Goal: Navigation & Orientation: Understand site structure

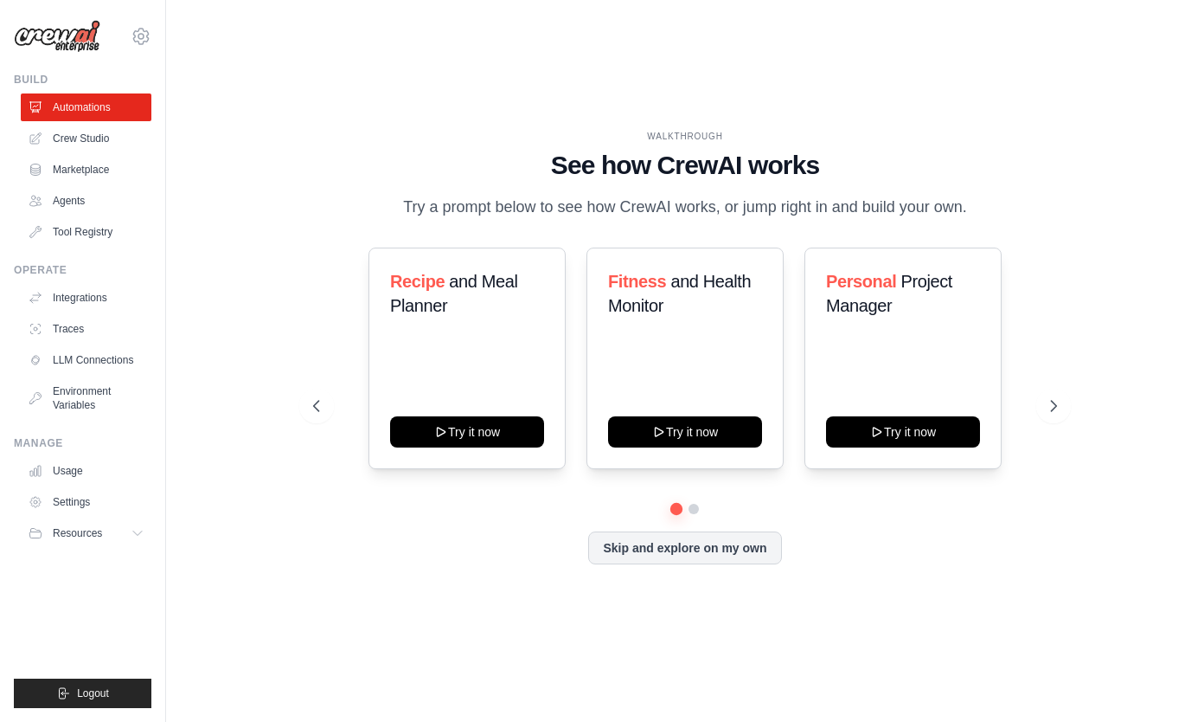
click at [102, 139] on link "Crew Studio" at bounding box center [86, 139] width 131 height 28
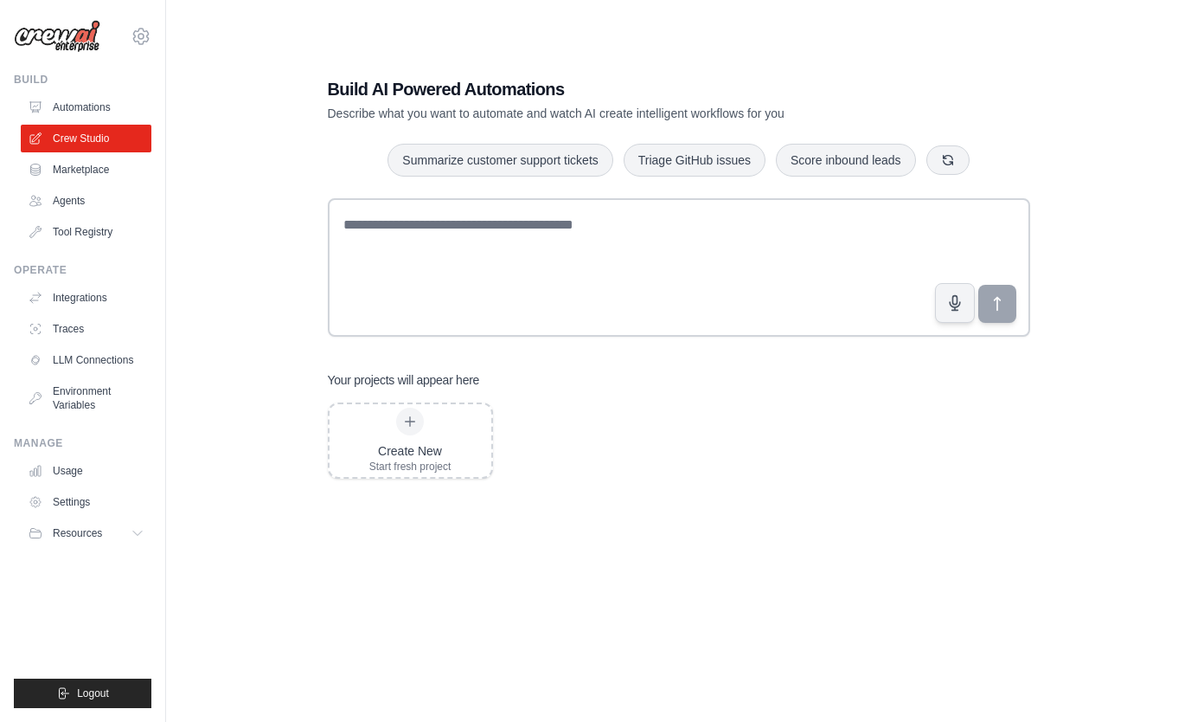
click at [77, 203] on link "Agents" at bounding box center [86, 201] width 131 height 28
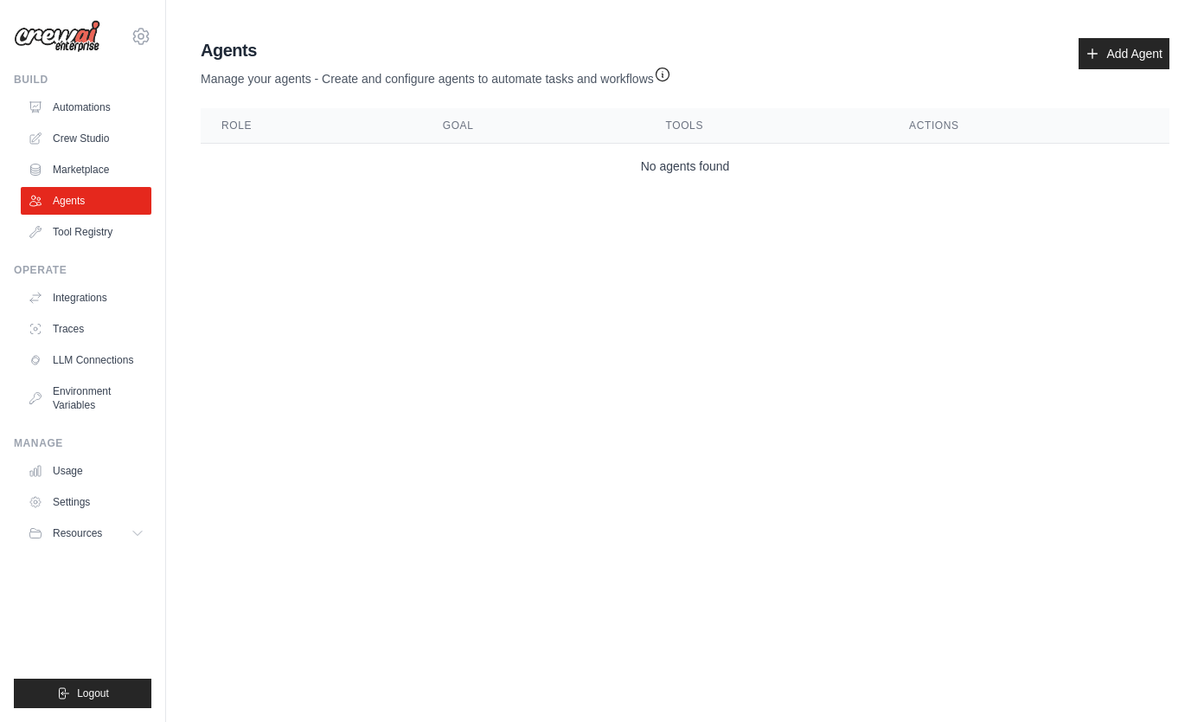
click at [80, 173] on link "Marketplace" at bounding box center [86, 170] width 131 height 28
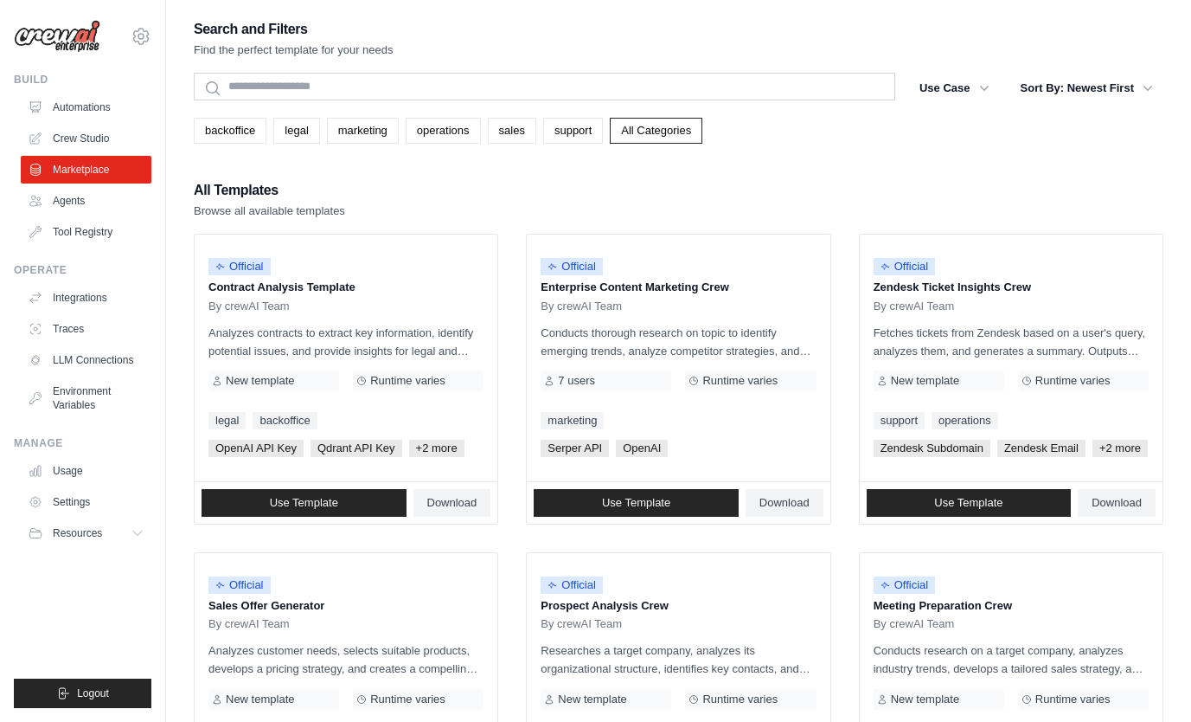
click at [317, 510] on span "Use Template" at bounding box center [304, 503] width 68 height 14
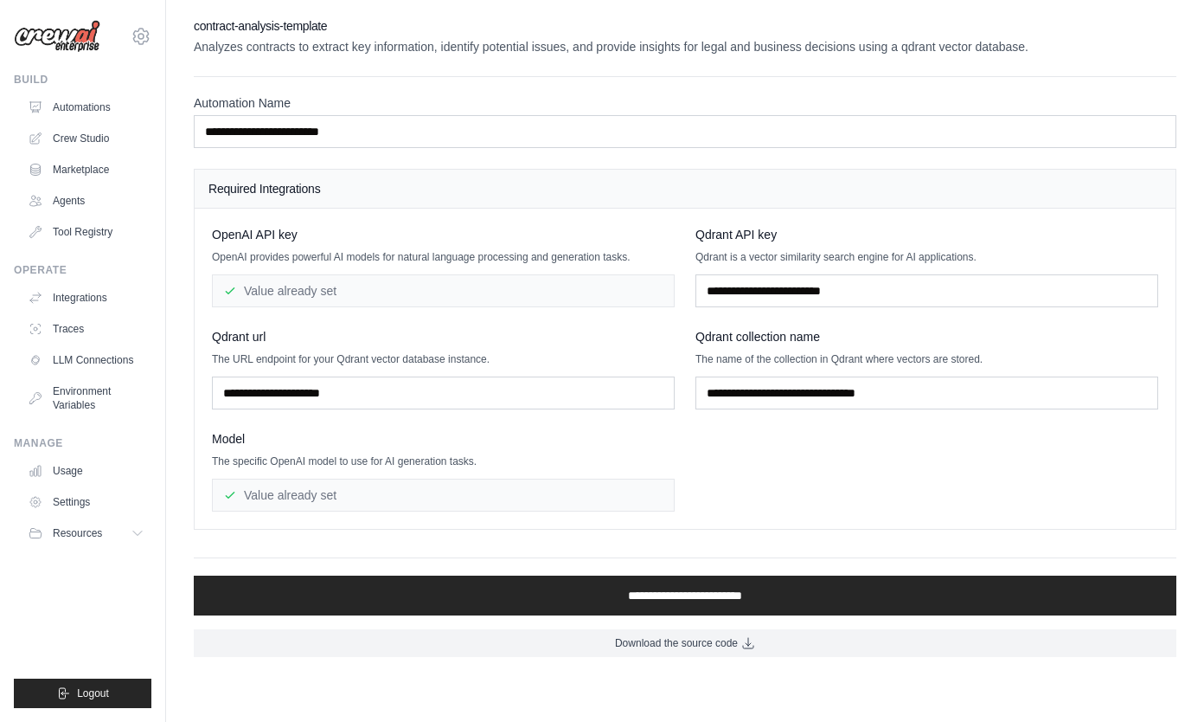
click at [76, 347] on link "LLM Connections" at bounding box center [86, 360] width 131 height 28
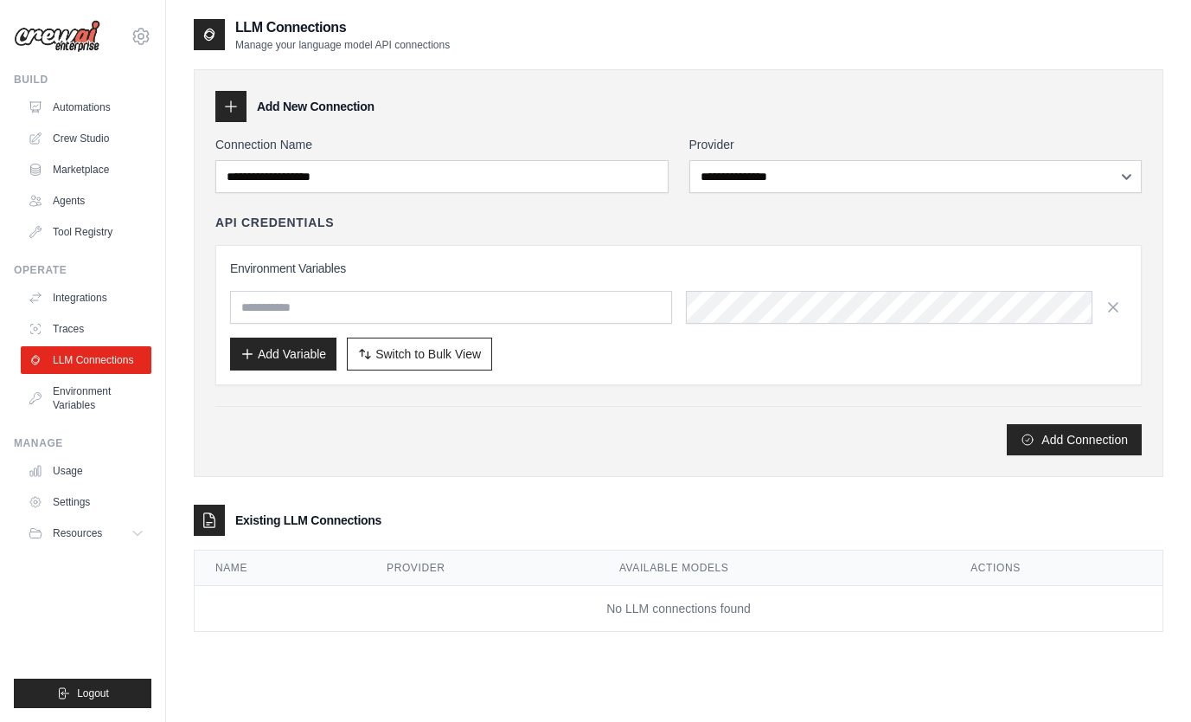
click at [99, 103] on link "Automations" at bounding box center [86, 107] width 131 height 28
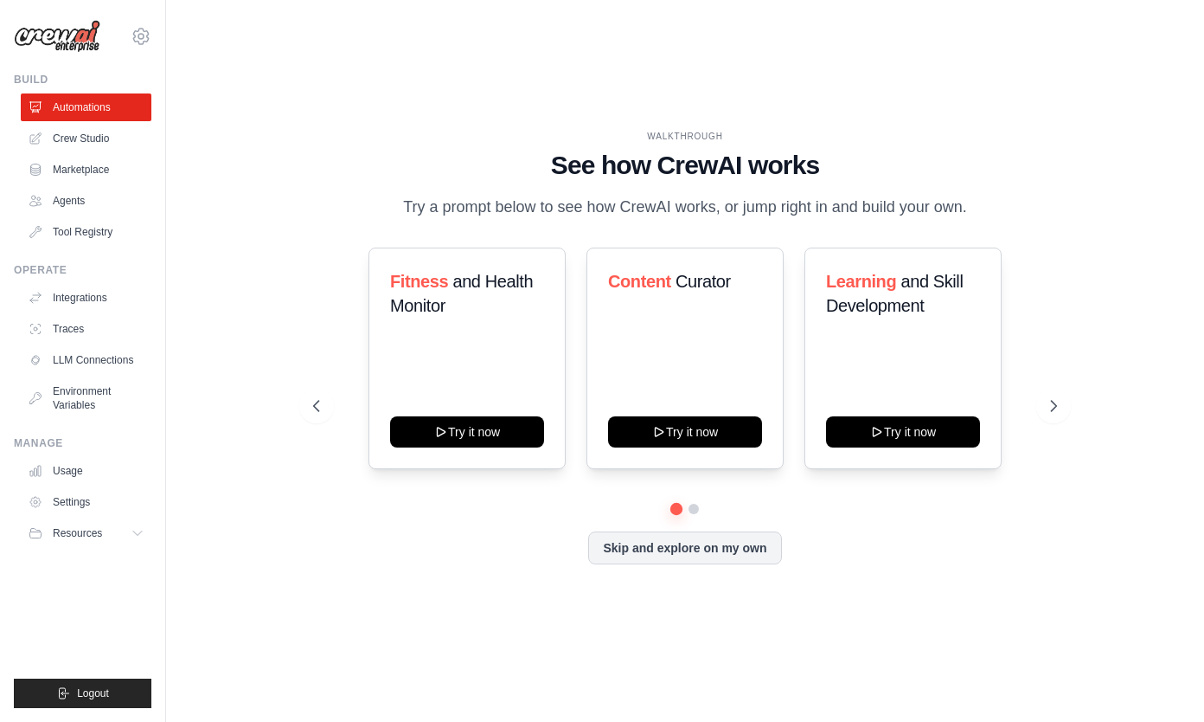
click at [100, 175] on link "Marketplace" at bounding box center [86, 170] width 131 height 28
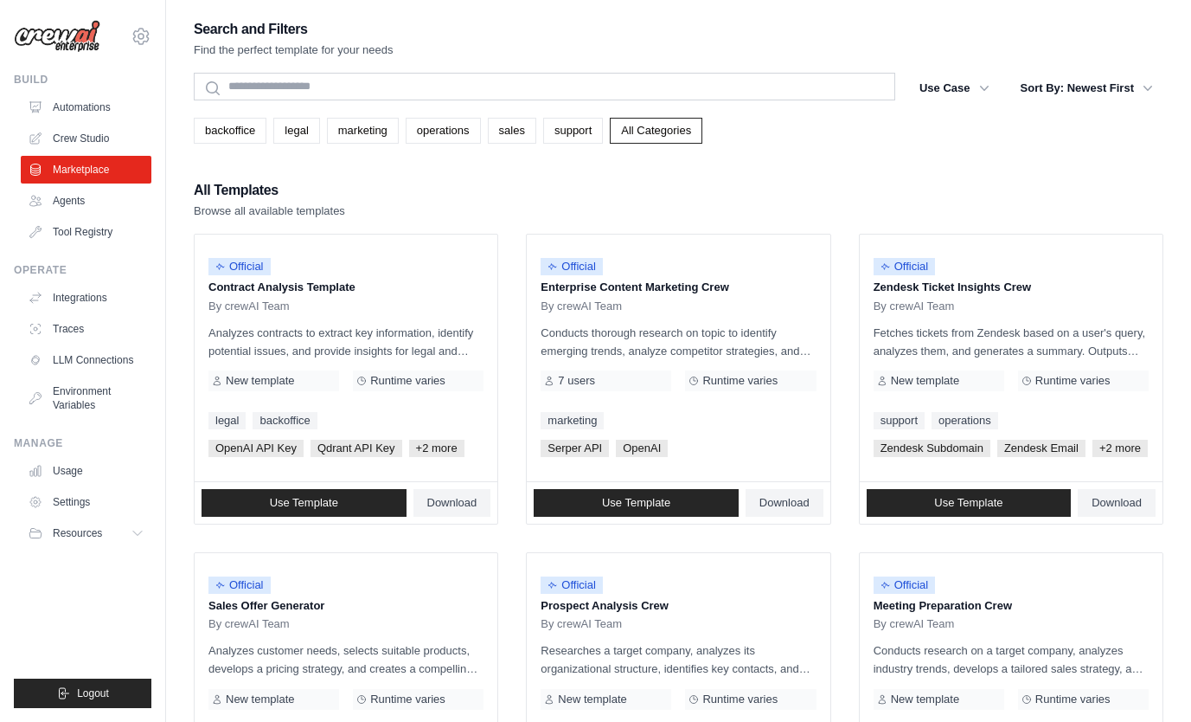
click at [99, 211] on link "Agents" at bounding box center [86, 201] width 131 height 28
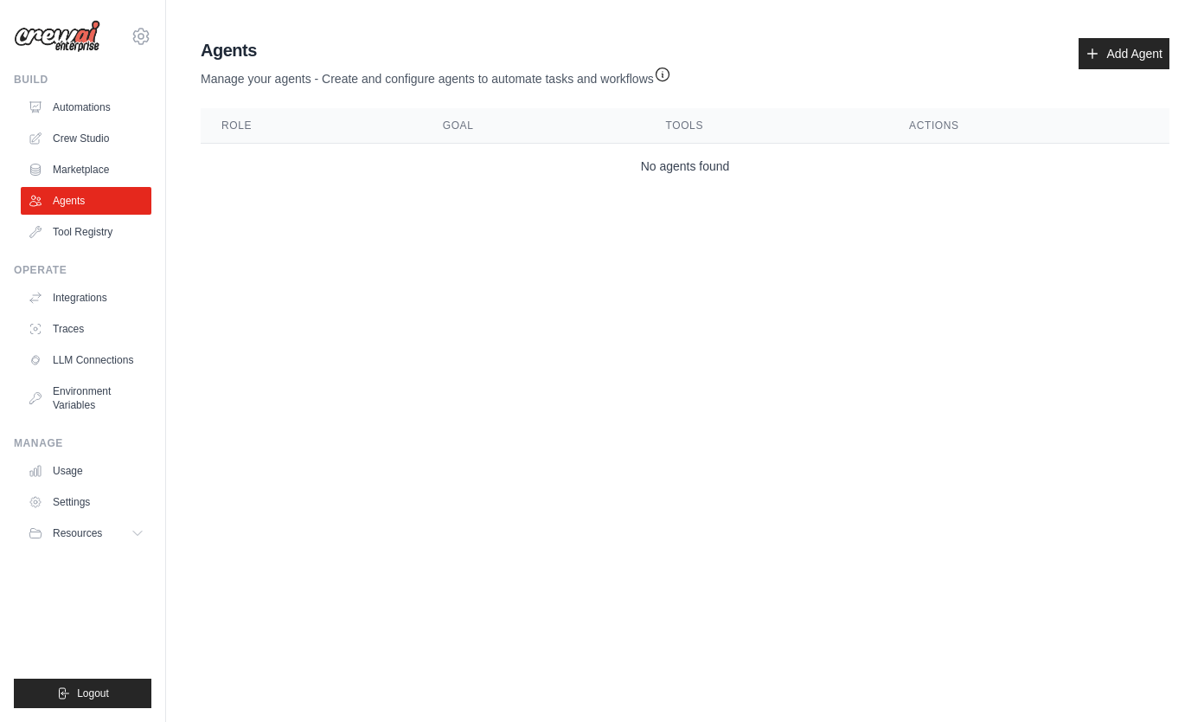
click at [101, 243] on link "Tool Registry" at bounding box center [86, 232] width 131 height 28
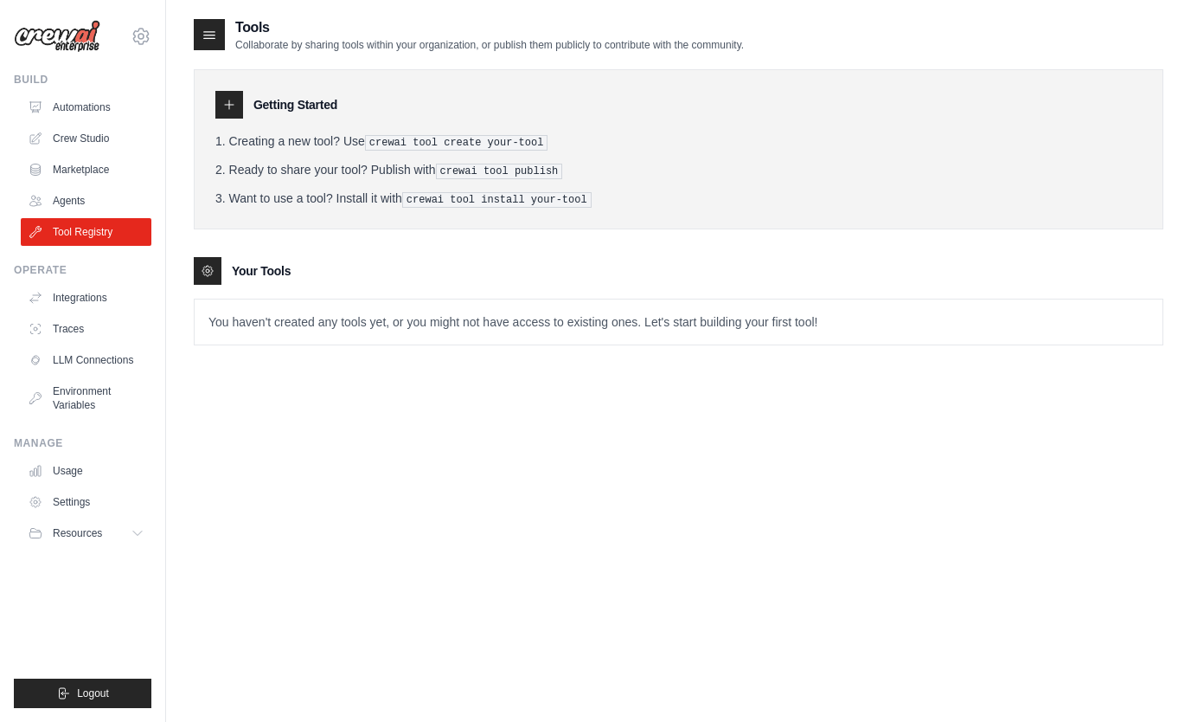
click at [80, 392] on link "Environment Variables" at bounding box center [86, 398] width 131 height 42
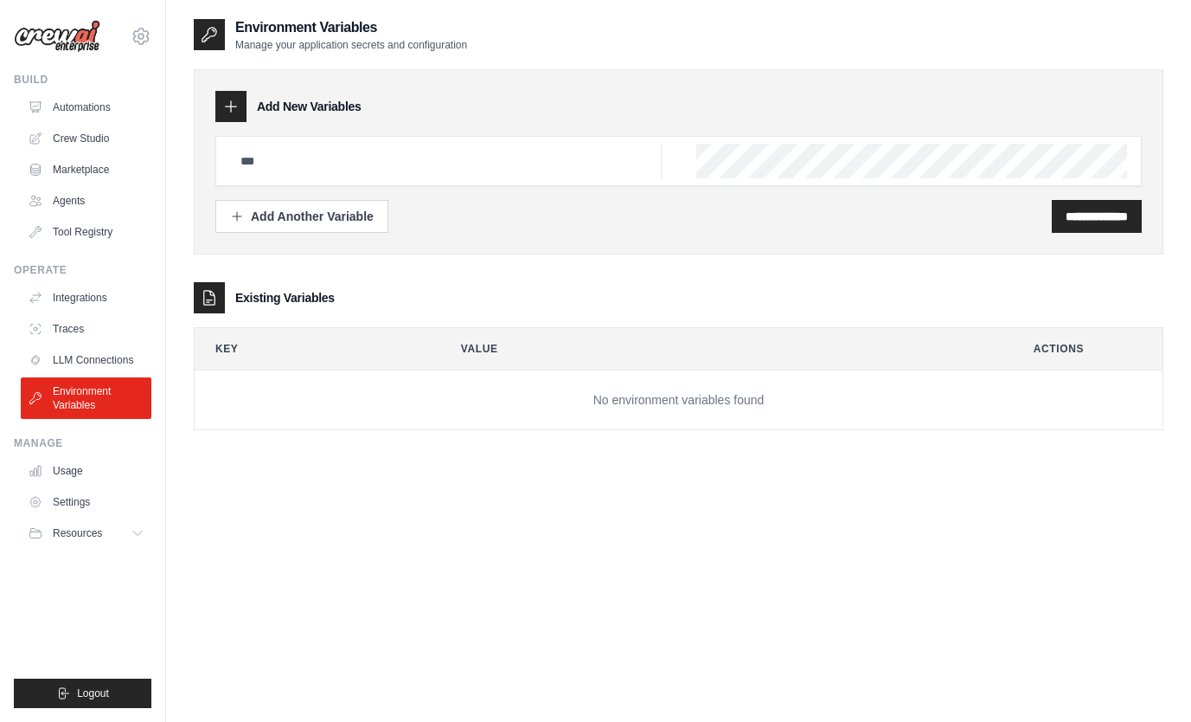
click at [87, 361] on link "LLM Connections" at bounding box center [86, 360] width 131 height 28
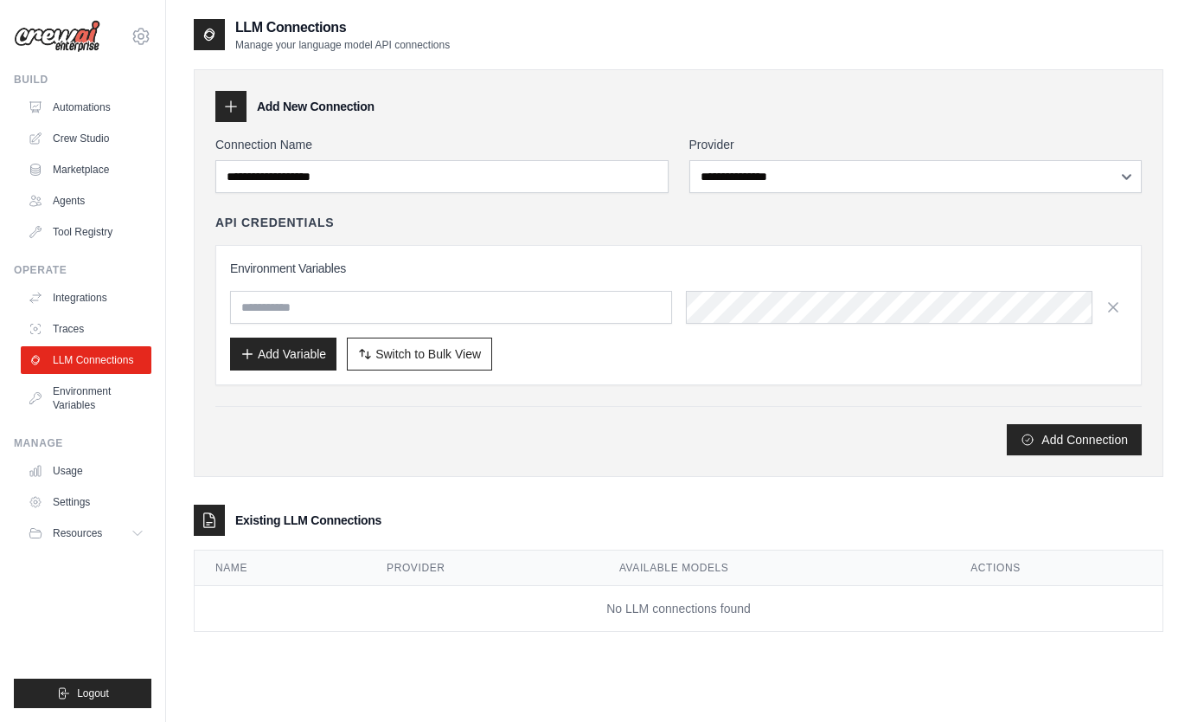
click at [99, 334] on link "Traces" at bounding box center [86, 329] width 131 height 28
